Goal: Task Accomplishment & Management: Manage account settings

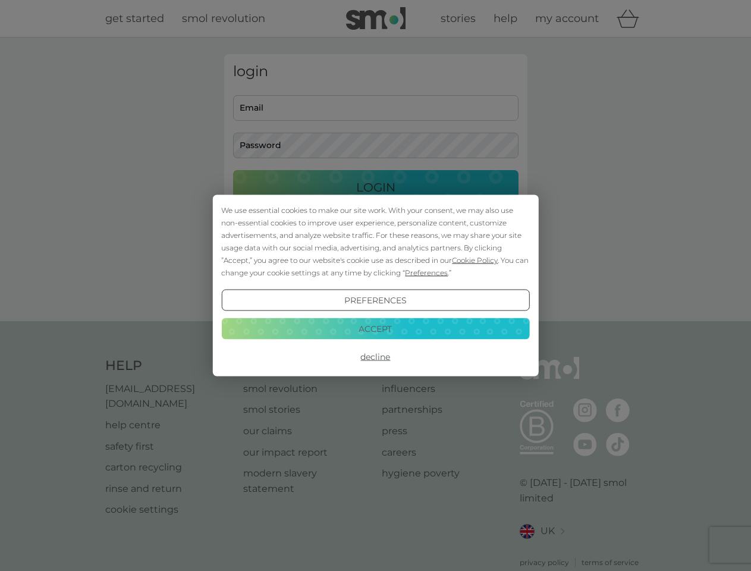
click at [475, 260] on span "Cookie Policy" at bounding box center [475, 260] width 46 height 9
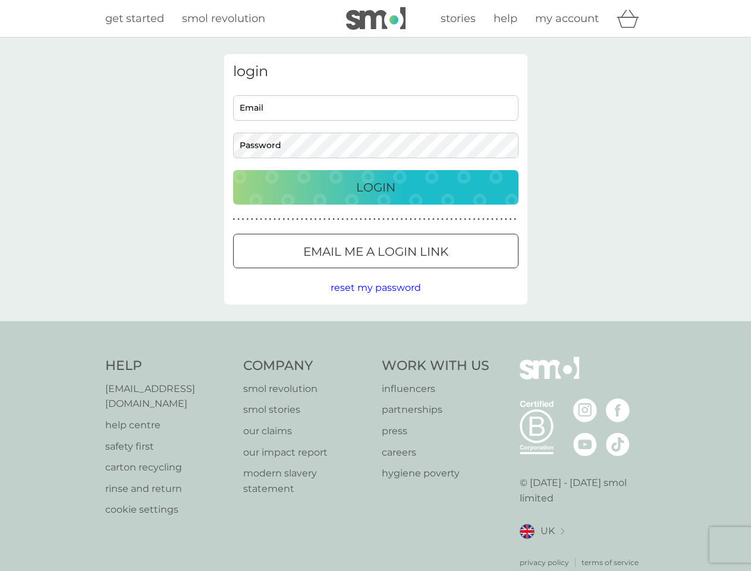
click at [425, 272] on div "login Email Password Login ● ● ● ● ● ● ● ● ● ● ● ● ● ● ● ● ● ● ● ● ● ● ● ● ● ● …" at bounding box center [375, 179] width 303 height 250
click at [375, 300] on div "login Email Password Login ● ● ● ● ● ● ● ● ● ● ● ● ● ● ● ● ● ● ● ● ● ● ● ● ● ● …" at bounding box center [375, 179] width 303 height 250
click at [375, 357] on div "Help [EMAIL_ADDRESS][DOMAIN_NAME] help centre safety first carton recycling rin…" at bounding box center [375, 462] width 541 height 211
click at [375, 328] on div "Help [EMAIL_ADDRESS][DOMAIN_NAME] help centre safety first carton recycling rin…" at bounding box center [375, 462] width 751 height 283
